Goal: Transaction & Acquisition: Purchase product/service

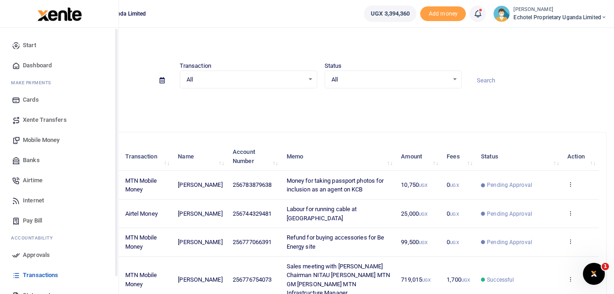
click at [44, 138] on span "Mobile Money" at bounding box center [41, 139] width 37 height 9
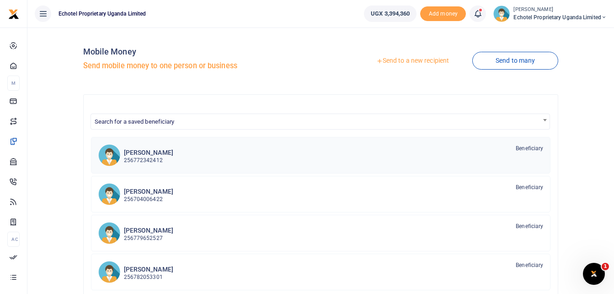
click at [155, 153] on h6 "[PERSON_NAME]" at bounding box center [148, 153] width 49 height 8
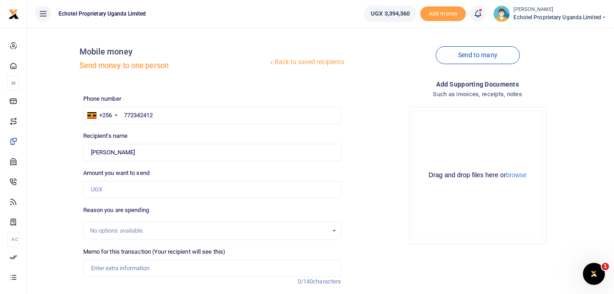
scroll to position [46, 0]
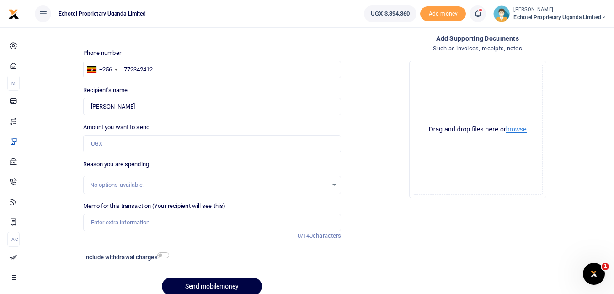
click at [510, 126] on button "browse" at bounding box center [516, 129] width 21 height 7
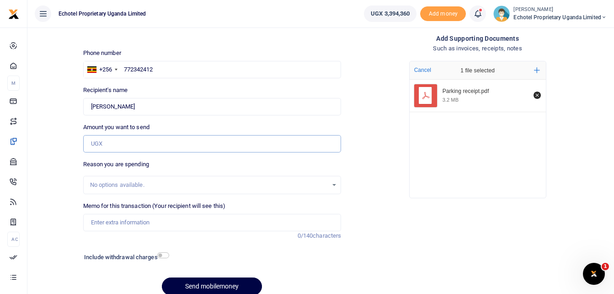
click at [135, 143] on input "Amount you want to send" at bounding box center [212, 143] width 259 height 17
type input "48,000"
click at [385, 170] on div "Drop your files here Cancel 1 file selected Add more Parking receipt.pdf 3.2 MB" at bounding box center [478, 130] width 259 height 152
click at [113, 224] on input "Memo for this transaction (Your recipient will see this)" at bounding box center [212, 222] width 259 height 17
paste input "parking when the ubl431z was in the garage for16 days at 3000/ per night"
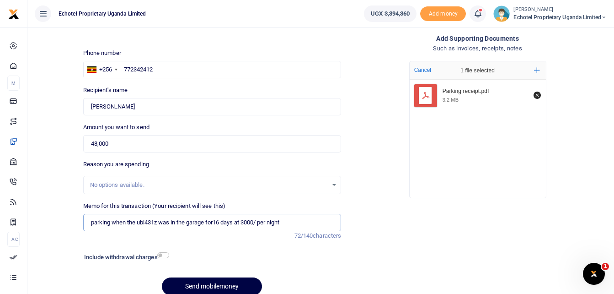
drag, startPoint x: 113, startPoint y: 220, endPoint x: 117, endPoint y: 229, distance: 10.6
click at [112, 220] on input "parking when the ubl431z was in the garage for16 days at 3000/ per night" at bounding box center [212, 222] width 259 height 17
click at [94, 222] on input "parking fees when the ubl431z was in the garage for16 days at 3000/ per night" at bounding box center [212, 222] width 259 height 17
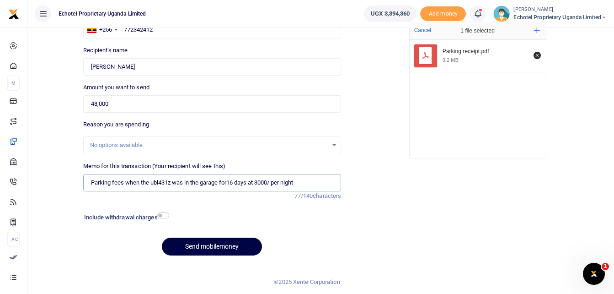
click at [89, 178] on input "Parking fees when the ubl431z was in the garage for16 days at 3000/ per night" at bounding box center [212, 182] width 259 height 17
click at [160, 182] on input "Parking fees when the ubl431z was in the garage for16 days at 3000/ per night" at bounding box center [212, 182] width 259 height 17
click at [175, 182] on input "Parking fees when the UBL431z was in the garage for16 days at 3000/ per night" at bounding box center [212, 182] width 259 height 17
click at [307, 181] on input "Parking fees when the UBL431Z was in the garage for16 days at 3000/ per night" at bounding box center [212, 182] width 259 height 17
type input "Parking fees when the UBL431Z was in the garage for16 days at 3000/ per night"
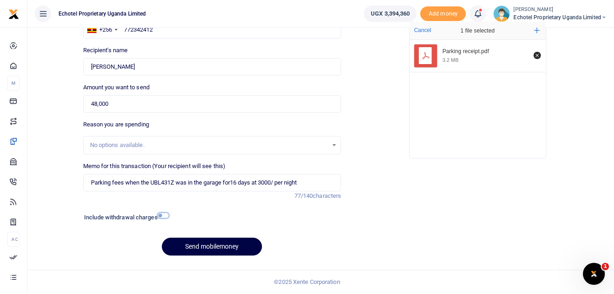
click at [168, 215] on input "checkbox" at bounding box center [163, 215] width 12 height 6
checkbox input "true"
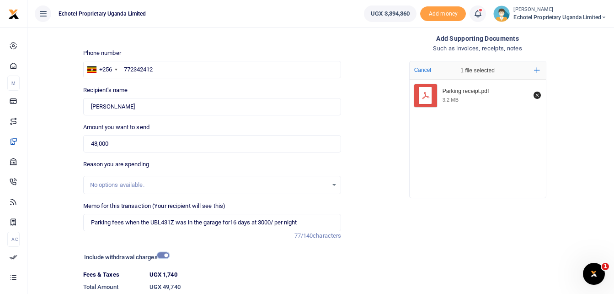
scroll to position [92, 0]
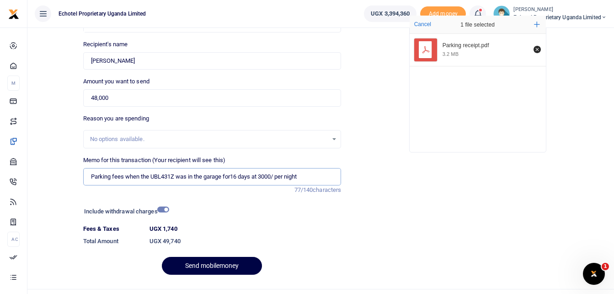
click at [124, 175] on input "Parking fees when the UBL431Z was in the garage for16 days at 3000/ per night" at bounding box center [212, 176] width 259 height 17
drag, startPoint x: 164, startPoint y: 177, endPoint x: 218, endPoint y: 178, distance: 53.5
click at [165, 177] on input "Parking fees for UBN 675W when the UBL431Z was in the garage for16 days at 3000…" at bounding box center [212, 176] width 259 height 17
drag, startPoint x: 185, startPoint y: 176, endPoint x: 344, endPoint y: 174, distance: 158.3
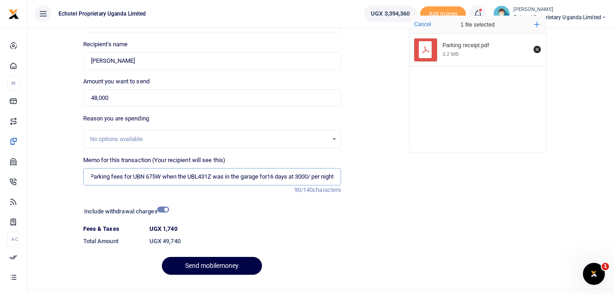
click at [344, 174] on div "Memo for this transaction (Your recipient will see this) Parking fees for UBN 6…" at bounding box center [213, 175] width 266 height 39
click at [210, 266] on button "Send mobilemoney" at bounding box center [212, 266] width 100 height 18
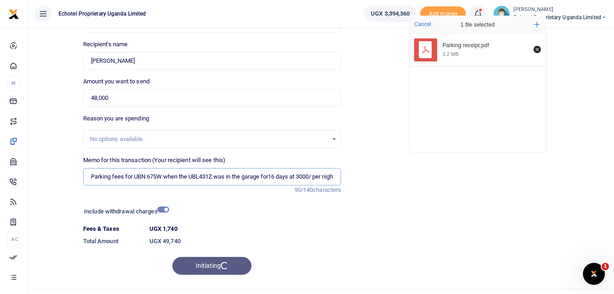
click at [315, 176] on input "Parking fees for UBN 675W when the UBL431Z was in the garage for16 days at 3000…" at bounding box center [212, 176] width 259 height 17
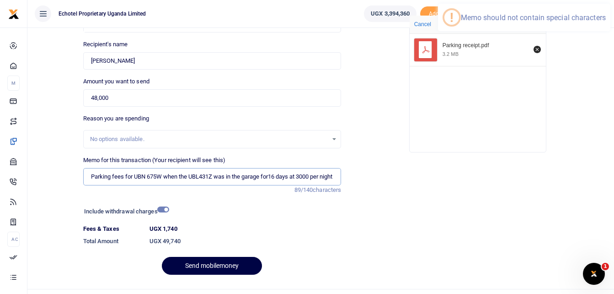
scroll to position [0, 4]
drag, startPoint x: 246, startPoint y: 176, endPoint x: 364, endPoint y: 177, distance: 118.0
click at [364, 177] on div "Phone number +256 Uganda +256 772342412 Phone is required. Recipient's name Ric…" at bounding box center [345, 142] width 531 height 279
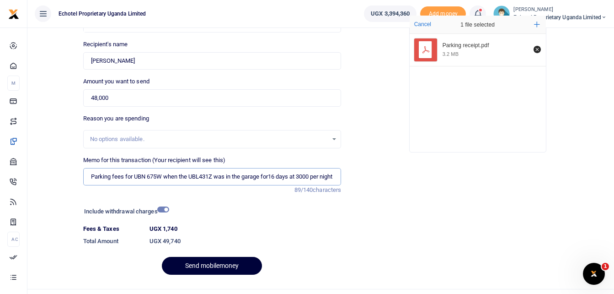
type input "Parking fees for UBN 675W when the UBL431Z was in the garage for16 days at 3000…"
click at [219, 265] on button "Send mobilemoney" at bounding box center [212, 266] width 100 height 18
